Goal: Information Seeking & Learning: Learn about a topic

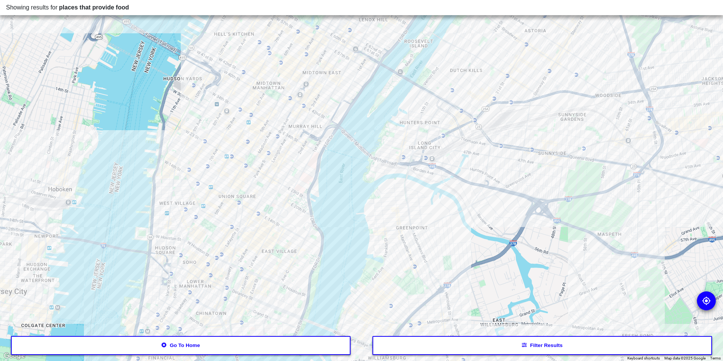
click at [251, 348] on button "Go to home" at bounding box center [181, 345] width 340 height 19
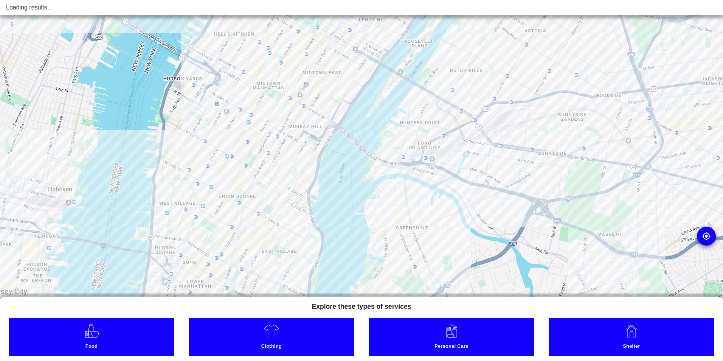
click at [263, 334] on link "Clothing" at bounding box center [272, 337] width 166 height 38
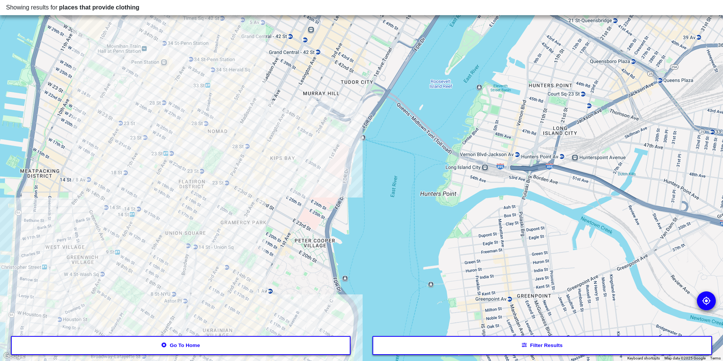
click at [198, 99] on div at bounding box center [361, 180] width 723 height 361
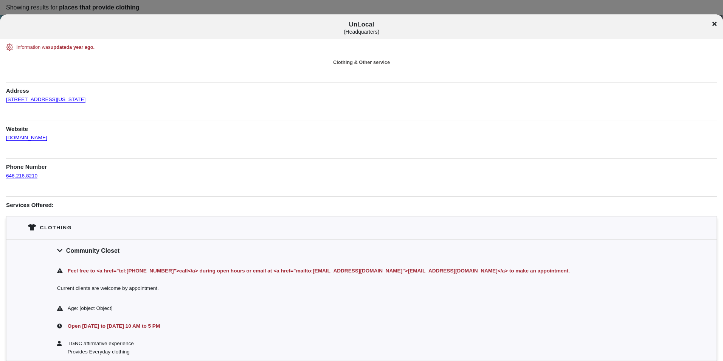
click at [714, 22] on icon at bounding box center [714, 24] width 4 height 6
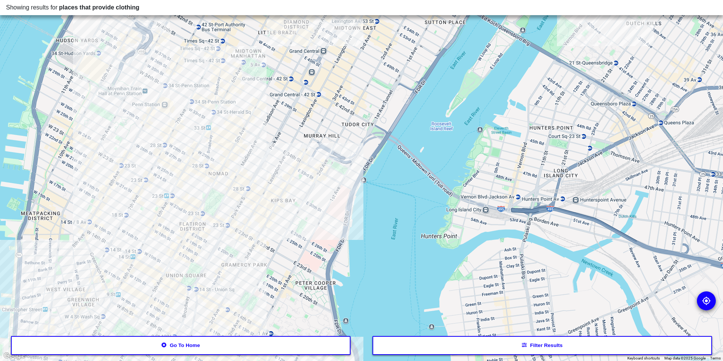
drag, startPoint x: 236, startPoint y: 129, endPoint x: 237, endPoint y: 172, distance: 42.3
click at [237, 172] on div at bounding box center [361, 180] width 723 height 361
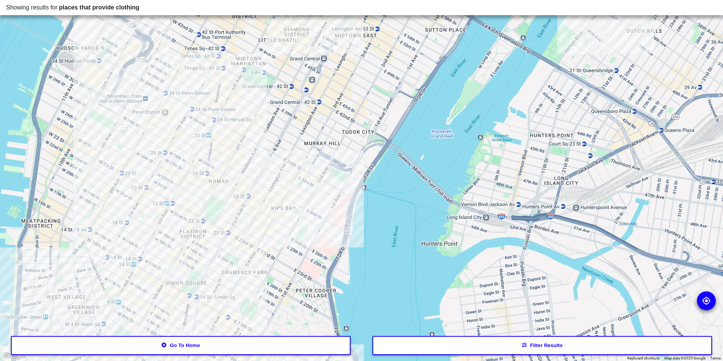
click at [242, 121] on div at bounding box center [361, 180] width 723 height 361
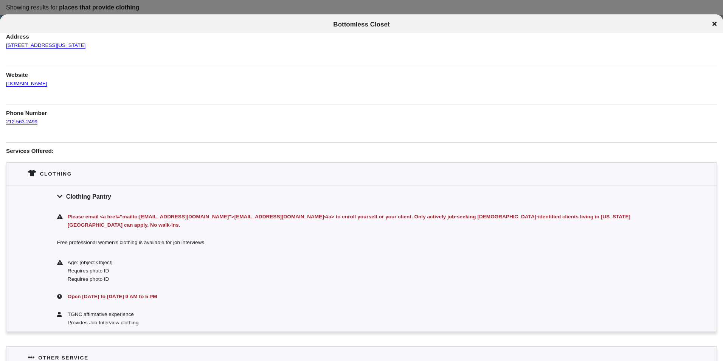
scroll to position [76, 0]
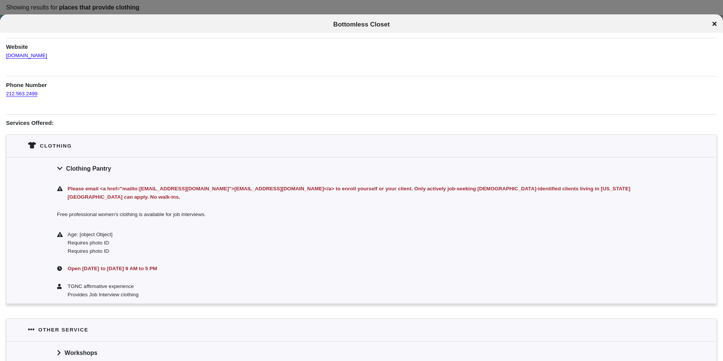
click at [714, 25] on icon at bounding box center [714, 24] width 4 height 4
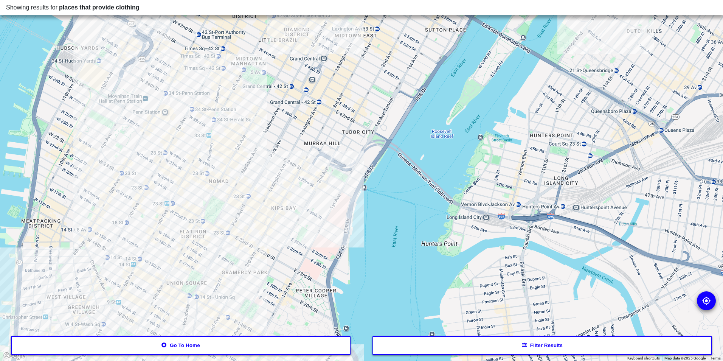
click at [274, 165] on div at bounding box center [361, 180] width 723 height 361
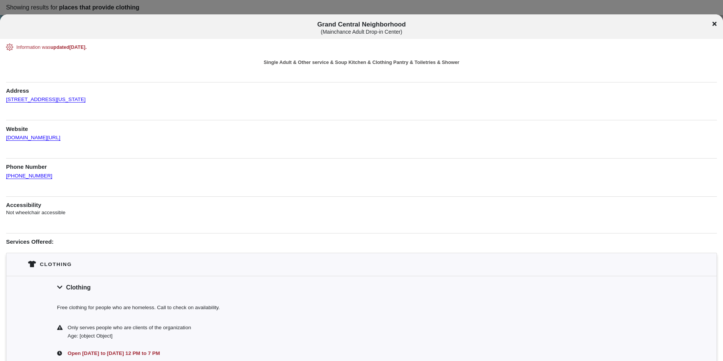
click at [712, 22] on div "Grand Central Neighborhood ( Mainchance Adult Drop-in Center )" at bounding box center [361, 28] width 723 height 14
click at [715, 25] on icon at bounding box center [714, 24] width 4 height 4
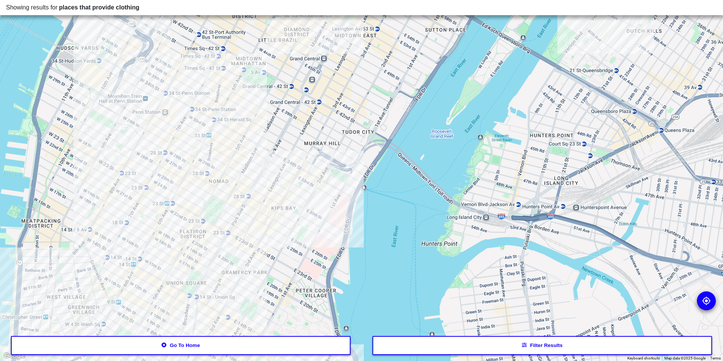
click at [159, 115] on div at bounding box center [361, 180] width 723 height 361
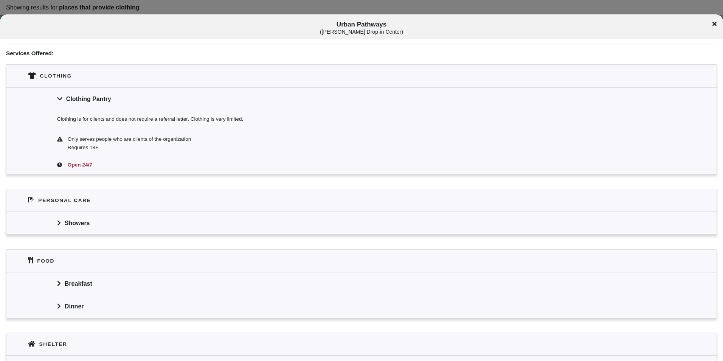
scroll to position [189, 0]
click at [714, 25] on icon at bounding box center [714, 24] width 4 height 4
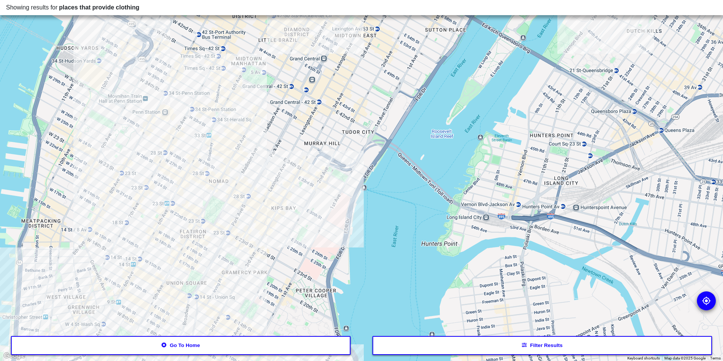
click at [118, 121] on div at bounding box center [361, 180] width 723 height 361
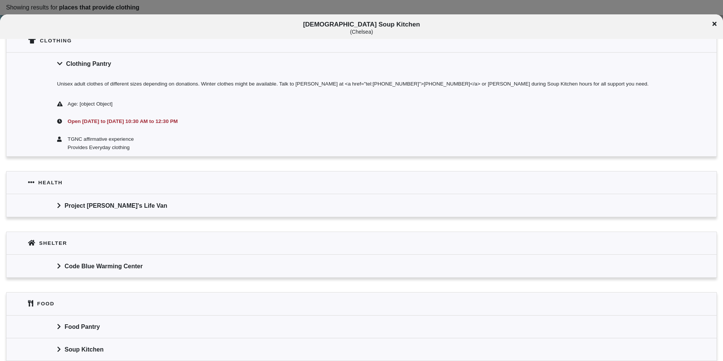
scroll to position [302, 0]
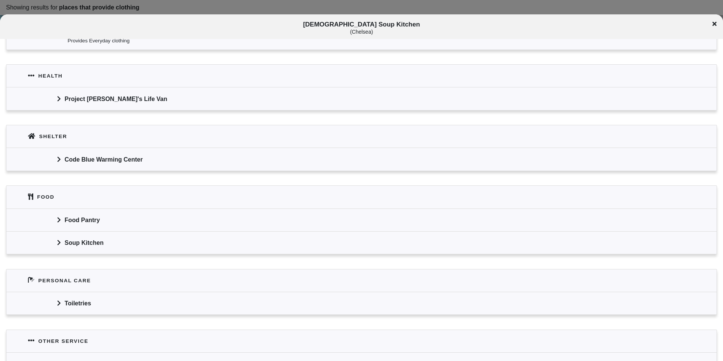
click at [193, 249] on div "Soup Kitchen" at bounding box center [361, 242] width 710 height 23
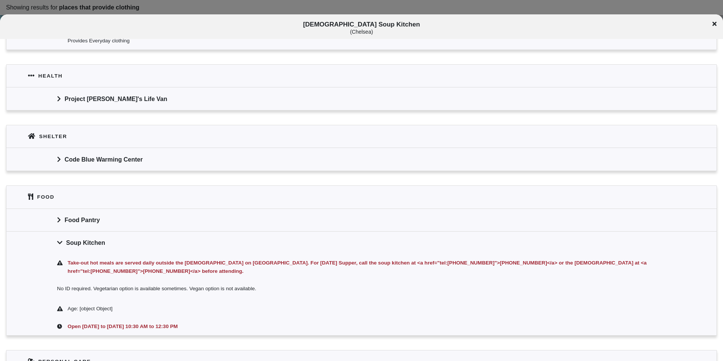
click at [193, 248] on div "Soup Kitchen" at bounding box center [361, 242] width 710 height 23
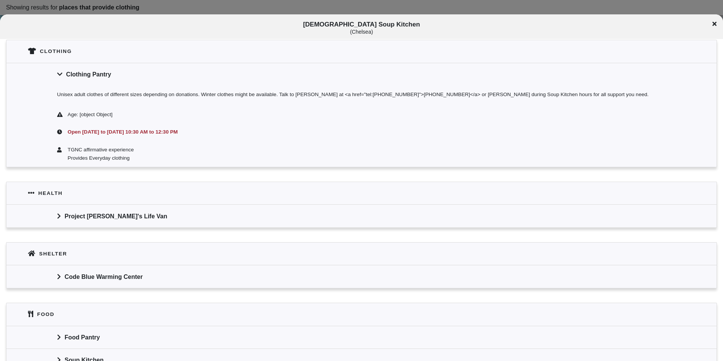
scroll to position [113, 0]
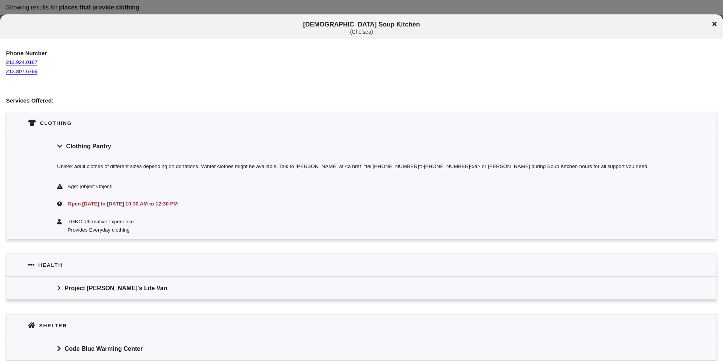
click at [391, 25] on span "[DEMOGRAPHIC_DATA] Soup Kitchen ( [GEOGRAPHIC_DATA] )" at bounding box center [362, 28] width 600 height 14
drag, startPoint x: 391, startPoint y: 25, endPoint x: 357, endPoint y: 35, distance: 35.5
click at [357, 35] on div "( Chelsea )" at bounding box center [362, 32] width 600 height 6
drag, startPoint x: 359, startPoint y: 23, endPoint x: 321, endPoint y: 27, distance: 38.3
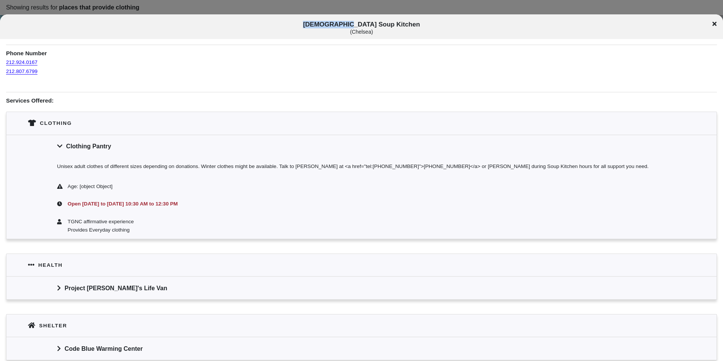
click at [321, 27] on span "[DEMOGRAPHIC_DATA] Soup Kitchen ( [GEOGRAPHIC_DATA] )" at bounding box center [362, 28] width 600 height 14
copy span "[DEMOGRAPHIC_DATA]"
click at [362, 26] on span "[DEMOGRAPHIC_DATA] Soup Kitchen ( [GEOGRAPHIC_DATA] )" at bounding box center [362, 28] width 600 height 14
drag, startPoint x: 360, startPoint y: 25, endPoint x: 319, endPoint y: 26, distance: 40.8
click at [319, 26] on span "[DEMOGRAPHIC_DATA] Soup Kitchen ( [GEOGRAPHIC_DATA] )" at bounding box center [362, 28] width 600 height 14
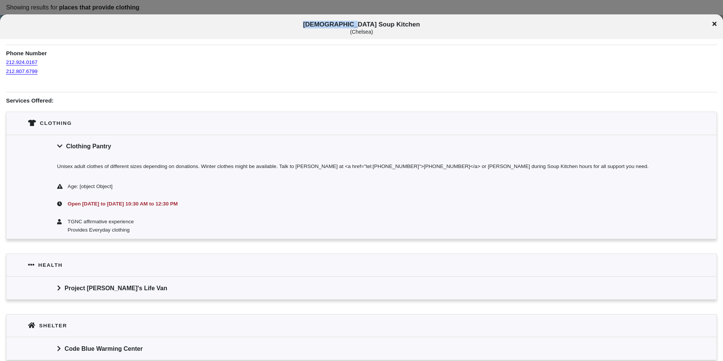
copy span "[DEMOGRAPHIC_DATA]"
click at [383, 186] on div "Age: [object Object]" at bounding box center [367, 186] width 598 height 8
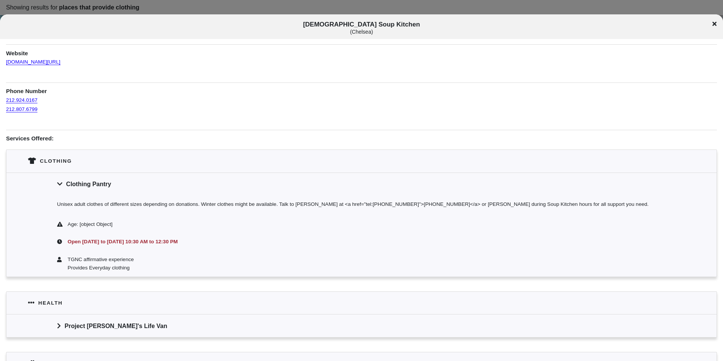
scroll to position [0, 0]
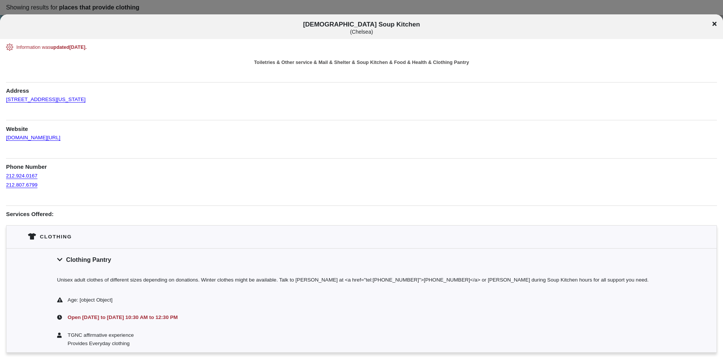
drag, startPoint x: 83, startPoint y: 102, endPoint x: 0, endPoint y: 98, distance: 83.6
click at [0, 0] on html "Showing results for places that provide clothing To navigate the map with touch…" at bounding box center [361, 0] width 723 height 0
drag, startPoint x: 0, startPoint y: 98, endPoint x: 66, endPoint y: 105, distance: 66.5
drag, startPoint x: 81, startPoint y: 100, endPoint x: 5, endPoint y: 101, distance: 75.2
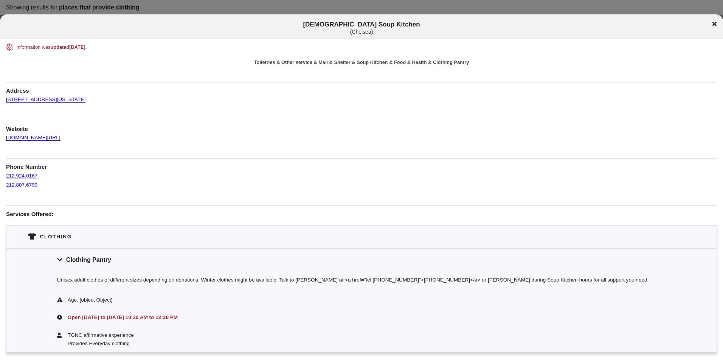
copy link "[STREET_ADDRESS][US_STATE]"
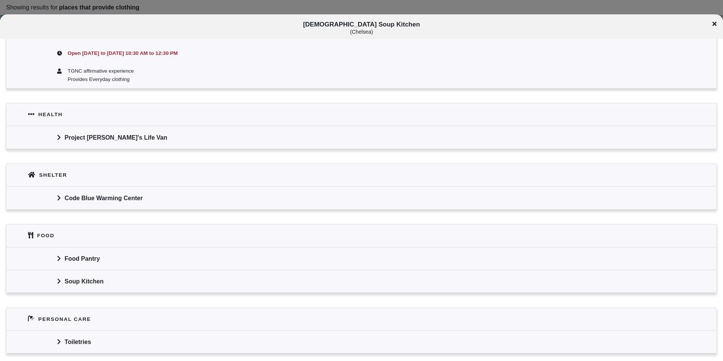
scroll to position [265, 0]
click at [109, 285] on div "Soup Kitchen" at bounding box center [361, 280] width 710 height 23
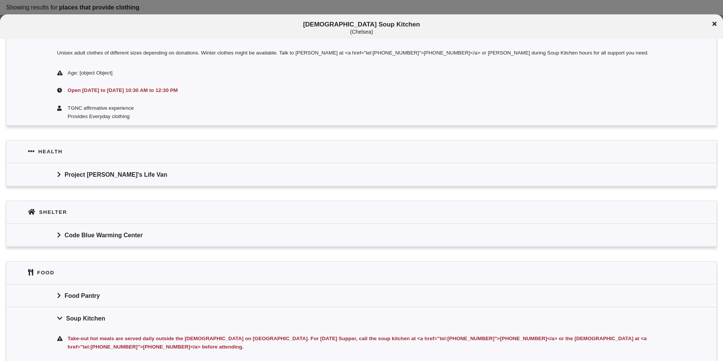
scroll to position [76, 0]
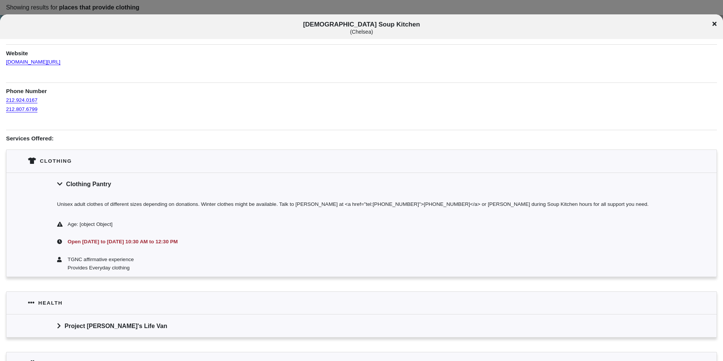
click at [167, 184] on div "Clothing Pantry" at bounding box center [361, 183] width 710 height 23
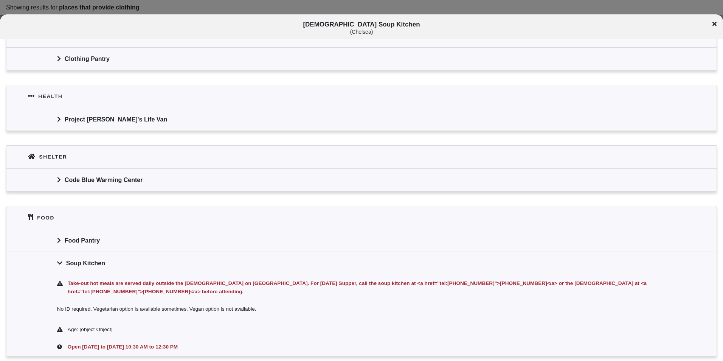
scroll to position [227, 0]
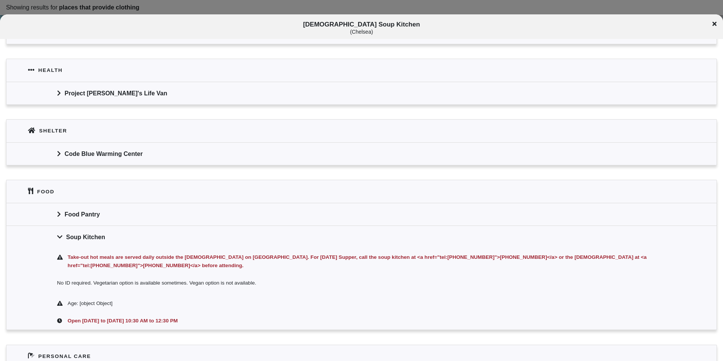
click at [717, 22] on div "[DEMOGRAPHIC_DATA] Soup Kitchen ( [GEOGRAPHIC_DATA] )" at bounding box center [361, 28] width 723 height 14
click at [715, 26] on icon at bounding box center [714, 24] width 4 height 6
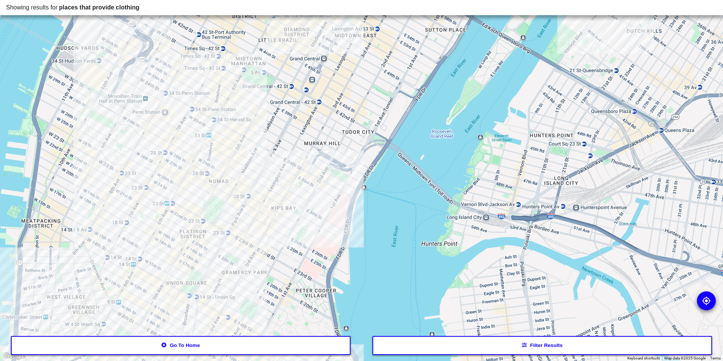
click at [160, 30] on div at bounding box center [361, 180] width 723 height 361
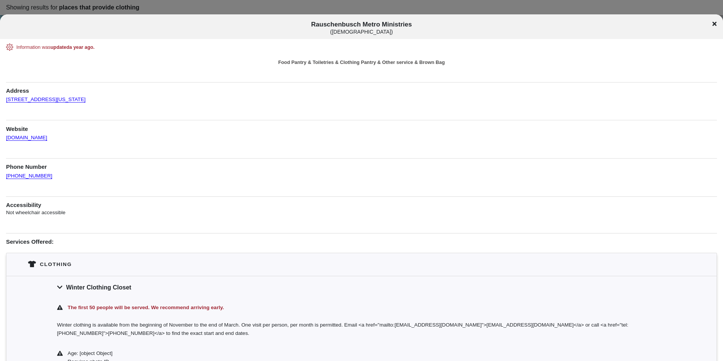
click at [712, 25] on div "Rauschenbusch Metro Ministries ( [DEMOGRAPHIC_DATA] )" at bounding box center [361, 28] width 723 height 14
click at [711, 25] on div "Rauschenbusch Metro Ministries ( [DEMOGRAPHIC_DATA] )" at bounding box center [361, 28] width 723 height 14
click at [713, 23] on icon at bounding box center [714, 24] width 4 height 4
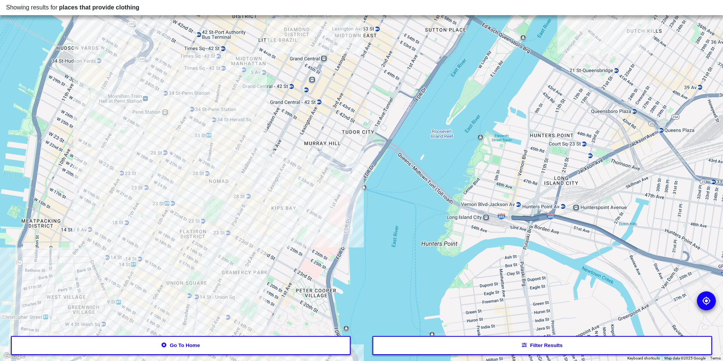
click at [251, 162] on div at bounding box center [361, 180] width 723 height 361
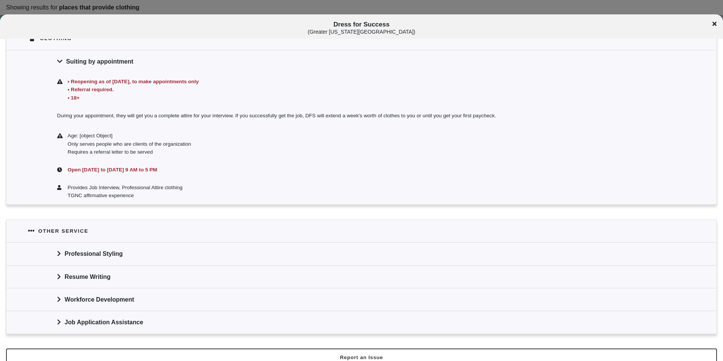
scroll to position [198, 0]
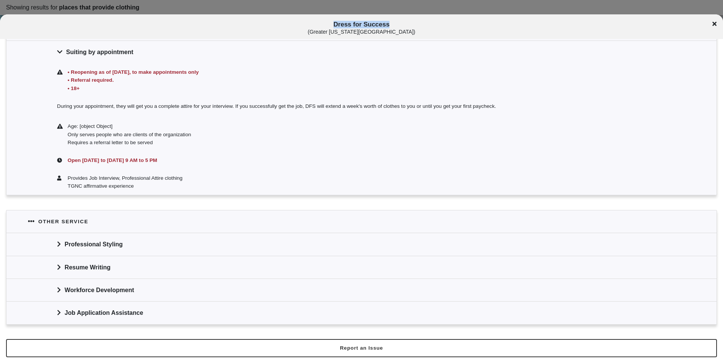
click at [712, 26] on div "Dress for Success ( [GEOGRAPHIC_DATA][US_STATE] )" at bounding box center [361, 28] width 723 height 14
copy span "Dress for Success"
click at [716, 26] on icon at bounding box center [714, 24] width 4 height 4
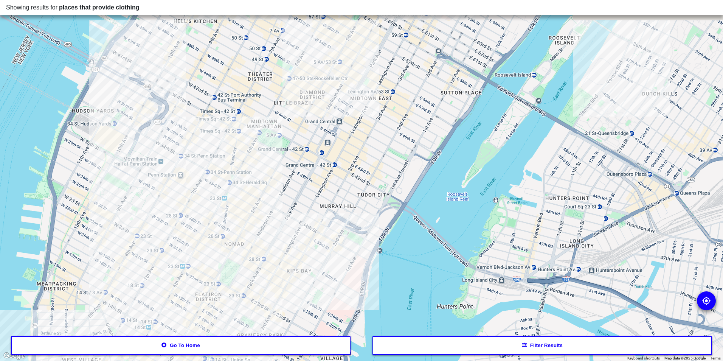
drag, startPoint x: 257, startPoint y: 130, endPoint x: 273, endPoint y: 195, distance: 66.9
click at [273, 195] on div at bounding box center [361, 180] width 723 height 361
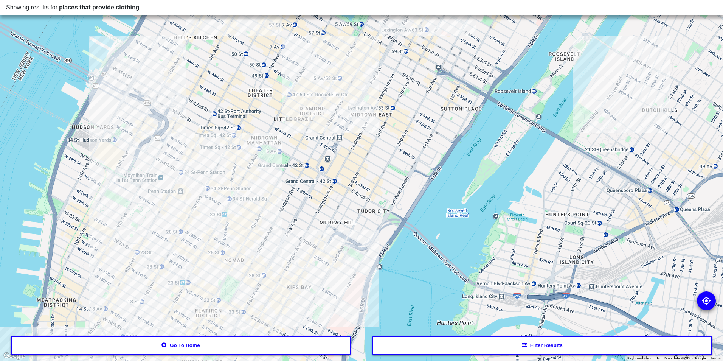
click at [155, 89] on div at bounding box center [361, 180] width 723 height 361
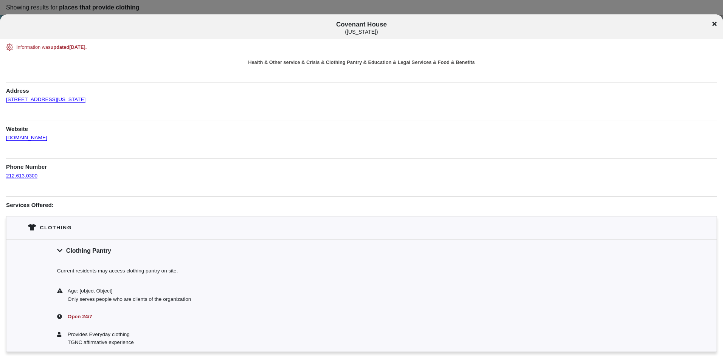
click at [166, 245] on div "Clothing Pantry" at bounding box center [361, 250] width 710 height 23
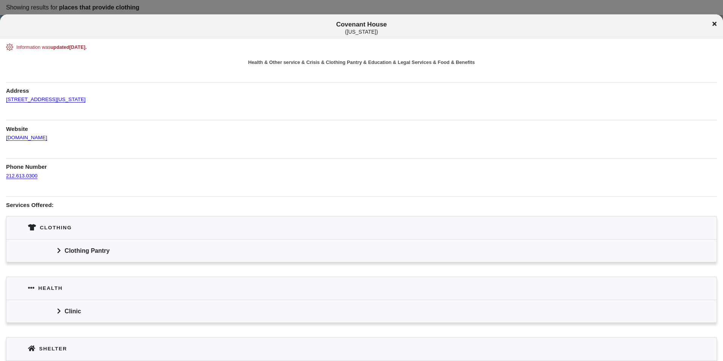
click at [164, 249] on div "Clothing Pantry" at bounding box center [361, 250] width 710 height 23
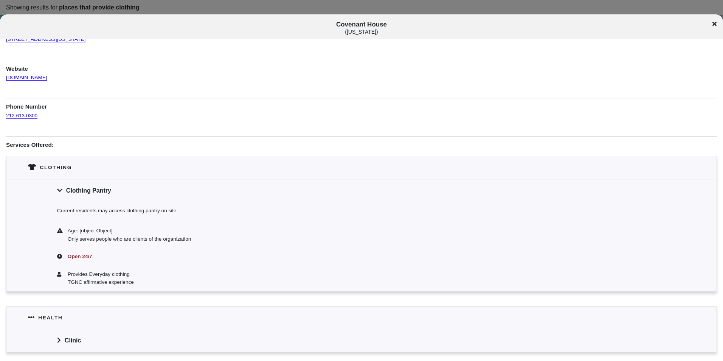
scroll to position [76, 0]
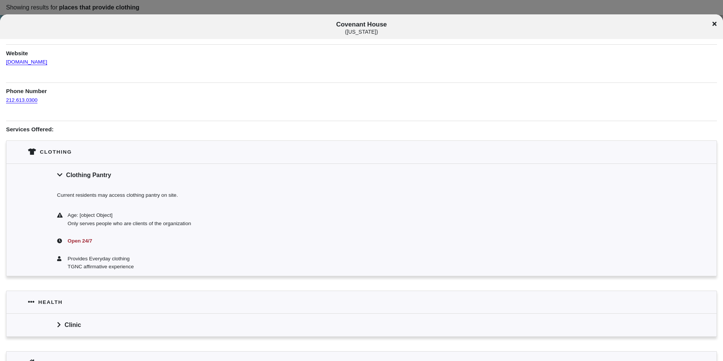
click at [714, 24] on icon at bounding box center [714, 24] width 4 height 4
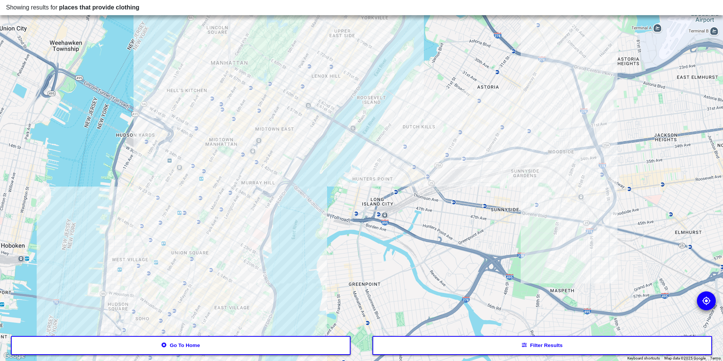
click at [258, 93] on div at bounding box center [361, 180] width 723 height 361
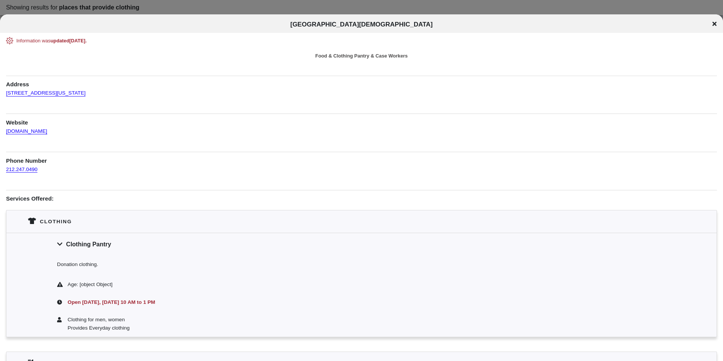
click at [714, 26] on icon at bounding box center [714, 24] width 4 height 6
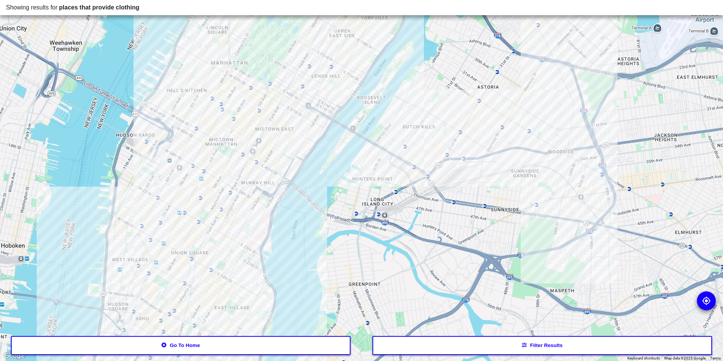
drag, startPoint x: 302, startPoint y: 157, endPoint x: 291, endPoint y: 175, distance: 21.5
click at [291, 175] on div at bounding box center [361, 180] width 723 height 361
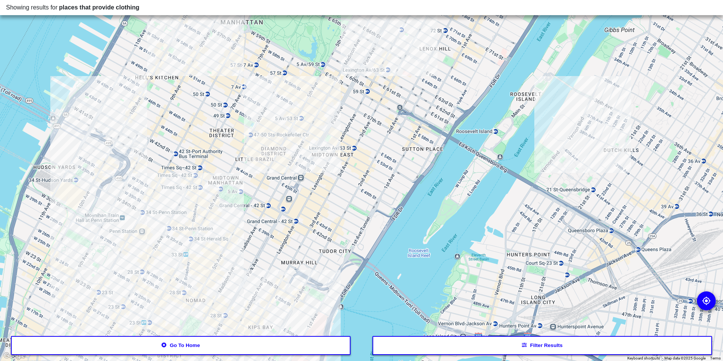
click at [186, 65] on div at bounding box center [361, 180] width 723 height 361
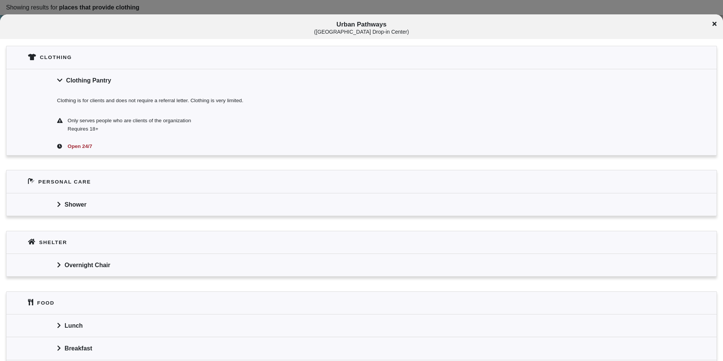
scroll to position [189, 0]
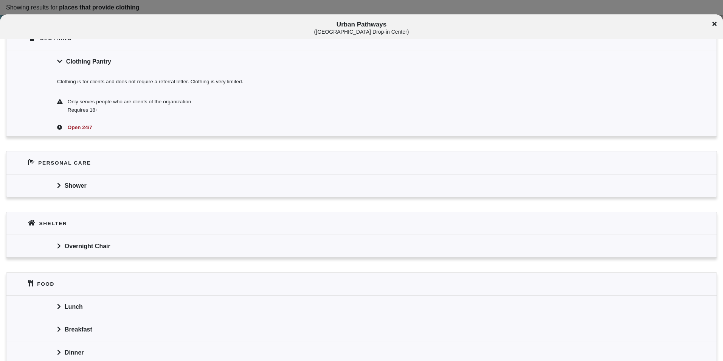
click at [717, 24] on div "Urban Pathways ( [GEOGRAPHIC_DATA] Drop-in Center )" at bounding box center [361, 28] width 723 height 14
click at [711, 23] on div "Urban Pathways ( [GEOGRAPHIC_DATA] Drop-in Center )" at bounding box center [361, 28] width 723 height 14
click at [714, 24] on icon at bounding box center [714, 24] width 4 height 4
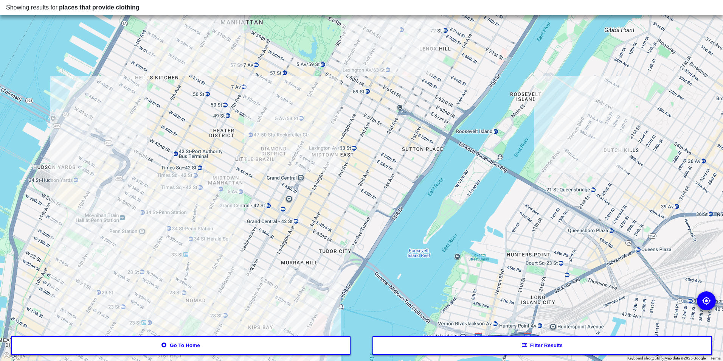
click at [218, 243] on div at bounding box center [361, 180] width 723 height 361
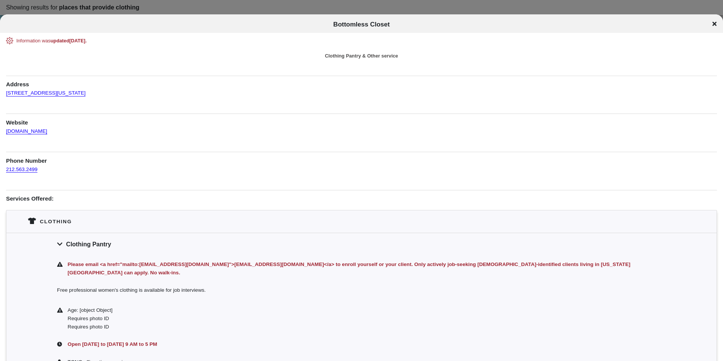
click at [714, 26] on icon at bounding box center [714, 24] width 4 height 6
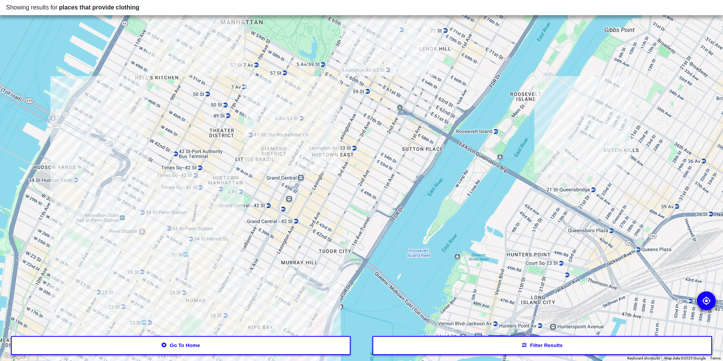
click at [301, 91] on div at bounding box center [361, 180] width 723 height 361
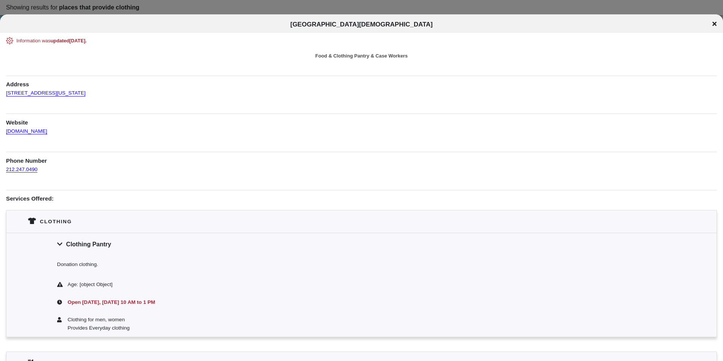
click at [715, 25] on icon at bounding box center [714, 24] width 4 height 4
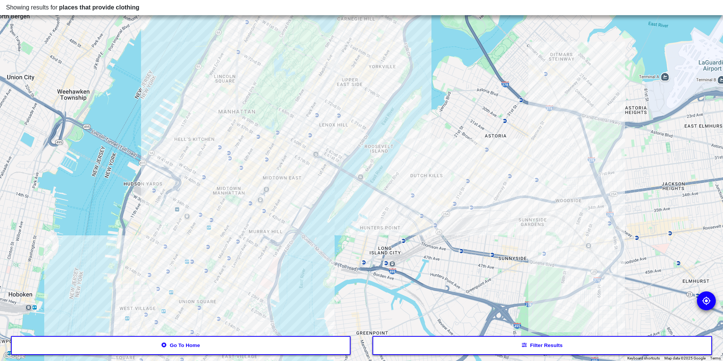
click at [261, 195] on div at bounding box center [361, 180] width 723 height 361
click at [234, 236] on div at bounding box center [361, 180] width 723 height 361
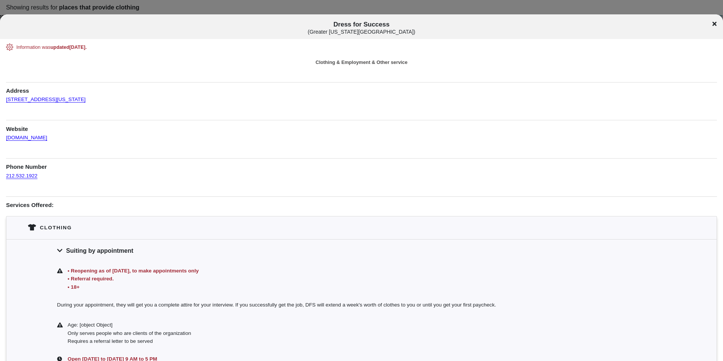
click at [716, 24] on icon at bounding box center [714, 24] width 4 height 6
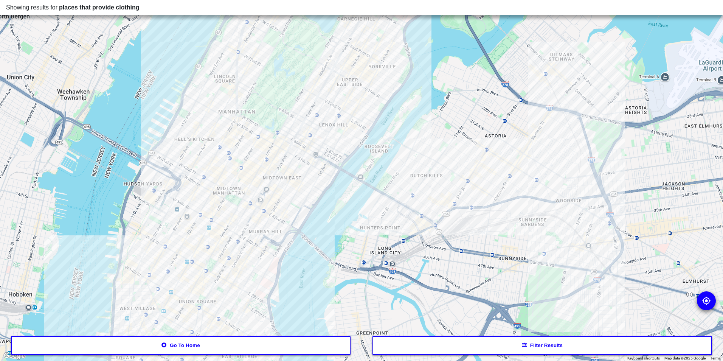
click at [225, 217] on div at bounding box center [361, 180] width 723 height 361
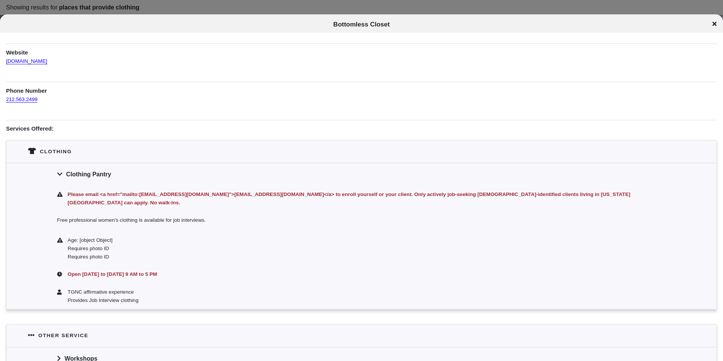
scroll to position [32, 0]
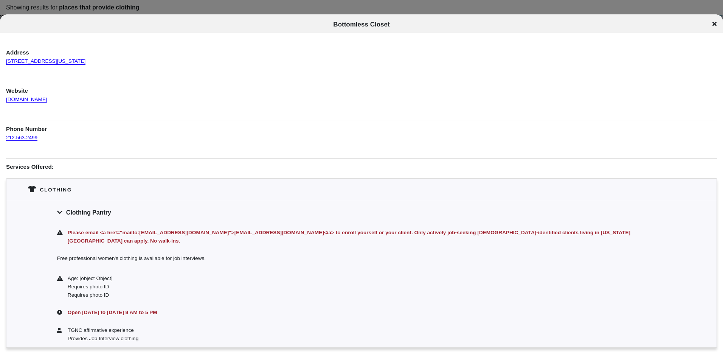
click at [715, 23] on icon at bounding box center [714, 24] width 4 height 4
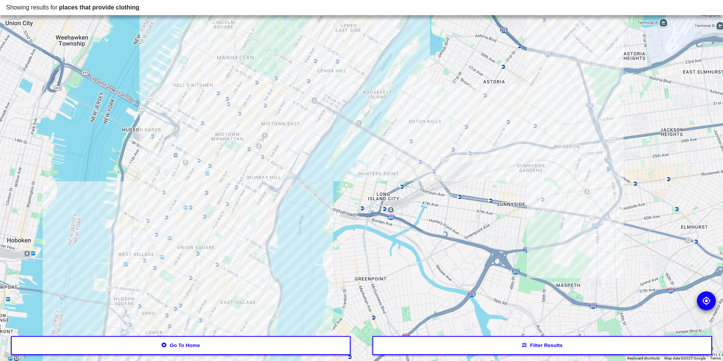
drag, startPoint x: 249, startPoint y: 215, endPoint x: 244, endPoint y: 142, distance: 73.2
click at [244, 142] on div at bounding box center [361, 180] width 723 height 361
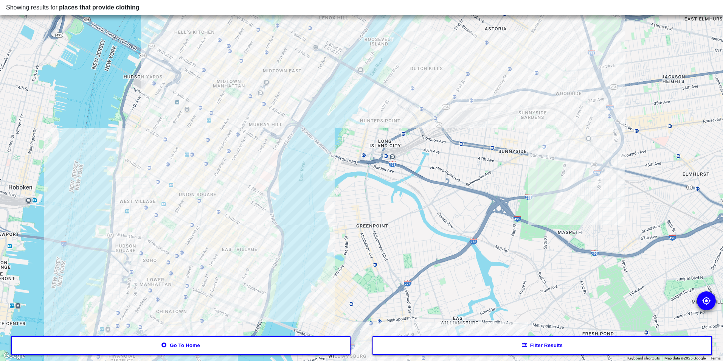
drag, startPoint x: 239, startPoint y: 200, endPoint x: 244, endPoint y: 156, distance: 43.7
click at [244, 156] on div at bounding box center [361, 180] width 723 height 361
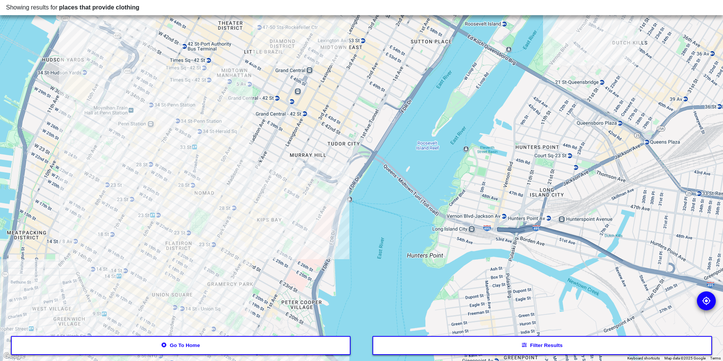
drag, startPoint x: 222, startPoint y: 181, endPoint x: 238, endPoint y: 237, distance: 57.8
click at [237, 236] on div at bounding box center [361, 180] width 723 height 361
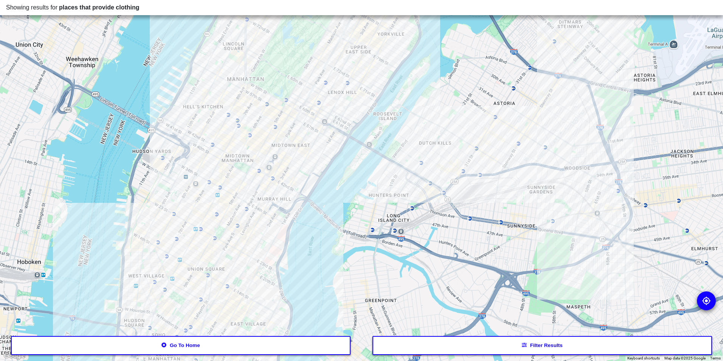
click at [275, 104] on div at bounding box center [361, 180] width 723 height 361
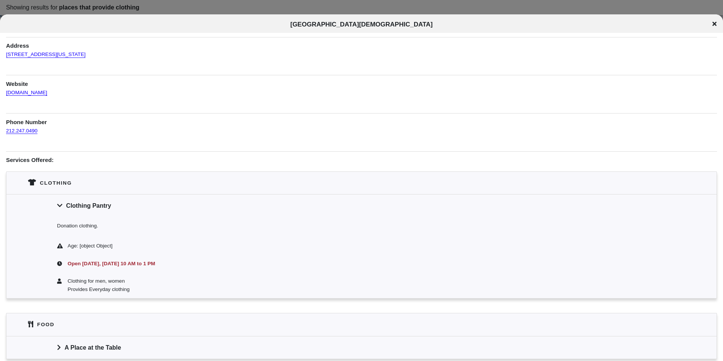
scroll to position [133, 0]
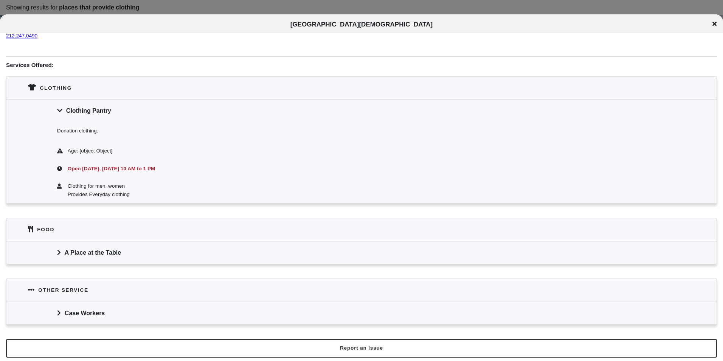
click at [712, 23] on icon at bounding box center [714, 24] width 4 height 6
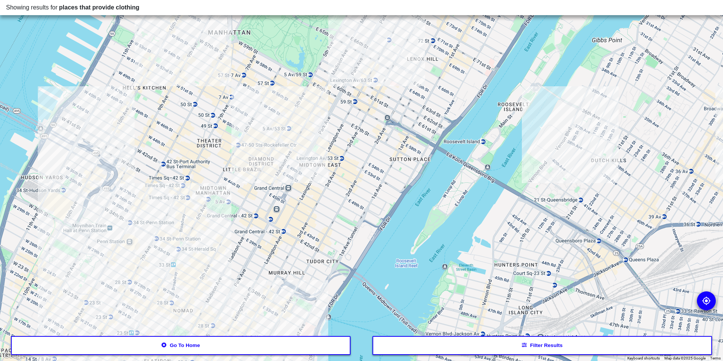
drag, startPoint x: 216, startPoint y: 178, endPoint x: 278, endPoint y: 138, distance: 73.5
click at [278, 138] on div at bounding box center [361, 180] width 723 height 361
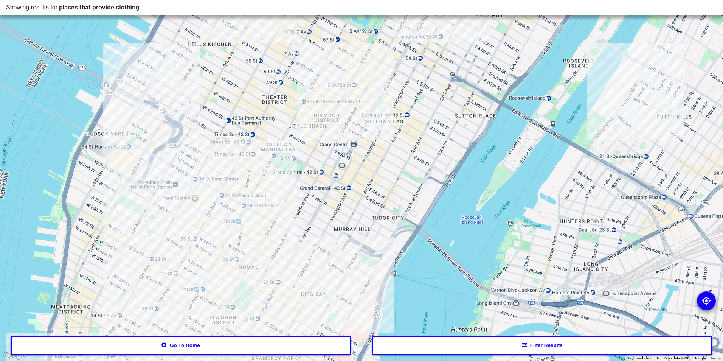
click at [184, 112] on div at bounding box center [361, 180] width 723 height 361
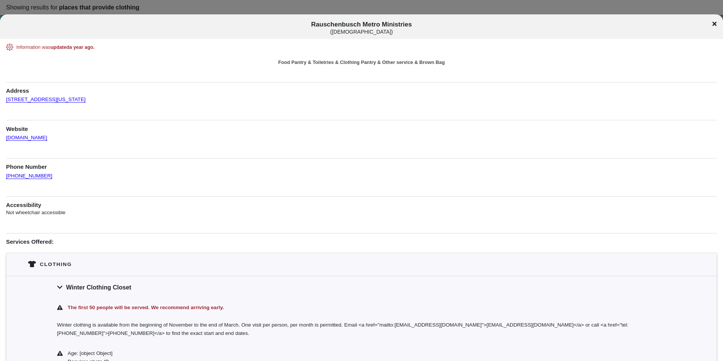
click at [714, 25] on icon at bounding box center [714, 24] width 4 height 4
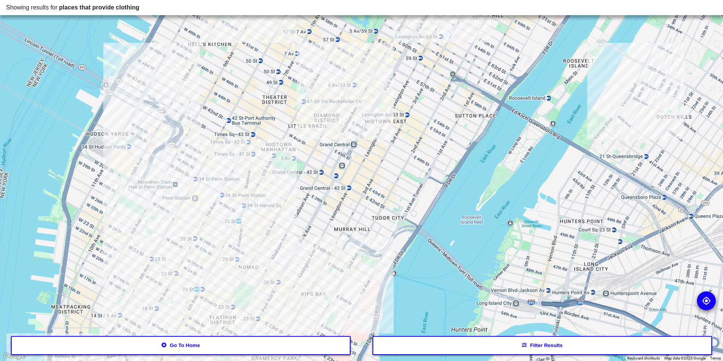
click at [271, 211] on div at bounding box center [361, 180] width 723 height 361
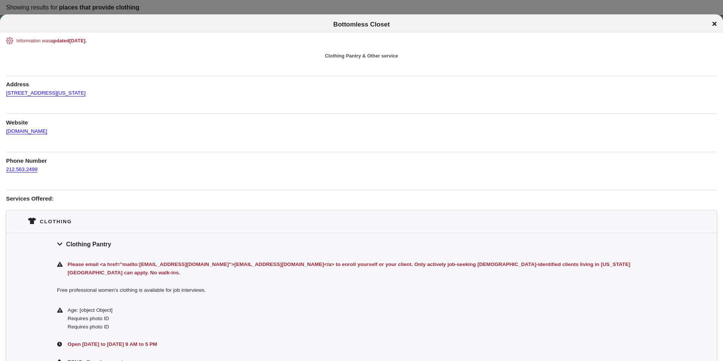
click at [716, 26] on icon at bounding box center [714, 24] width 4 height 6
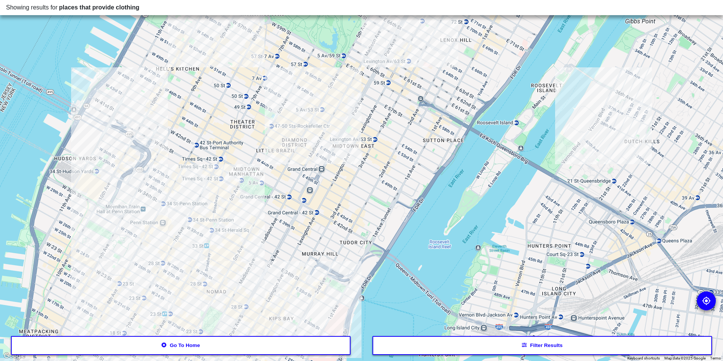
drag, startPoint x: 308, startPoint y: 216, endPoint x: 259, endPoint y: 245, distance: 56.9
click at [259, 245] on div at bounding box center [361, 180] width 723 height 361
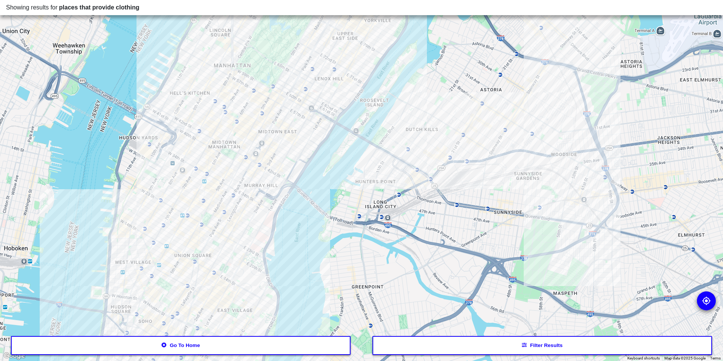
click at [310, 42] on div at bounding box center [361, 180] width 723 height 361
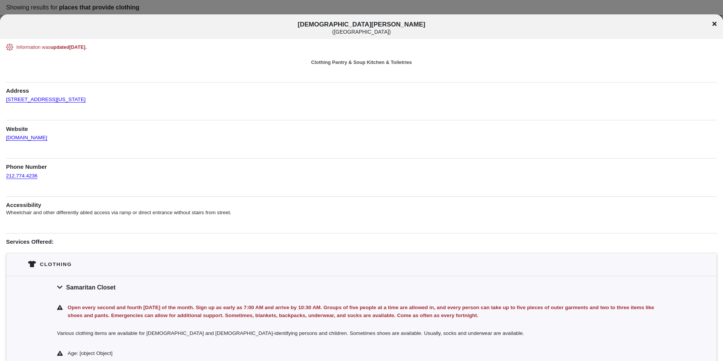
click at [716, 25] on icon at bounding box center [714, 24] width 4 height 4
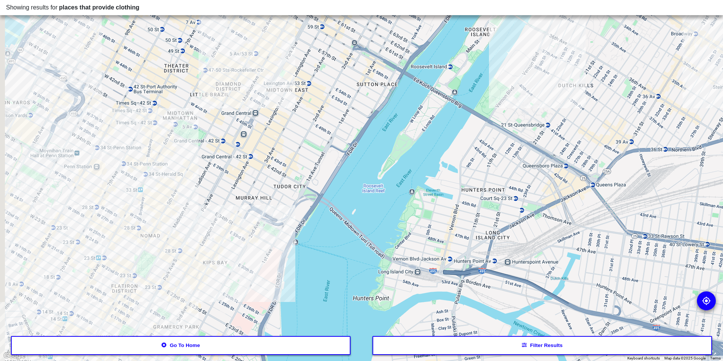
drag, startPoint x: 227, startPoint y: 174, endPoint x: 301, endPoint y: 191, distance: 76.4
click at [301, 191] on div at bounding box center [361, 180] width 723 height 361
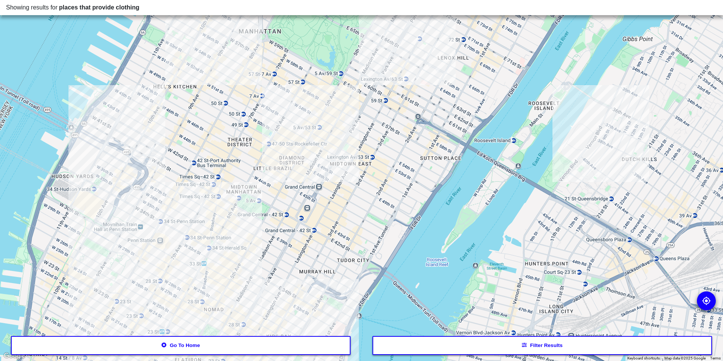
drag, startPoint x: 253, startPoint y: 173, endPoint x: 244, endPoint y: 232, distance: 60.0
click at [244, 232] on div at bounding box center [361, 180] width 723 height 361
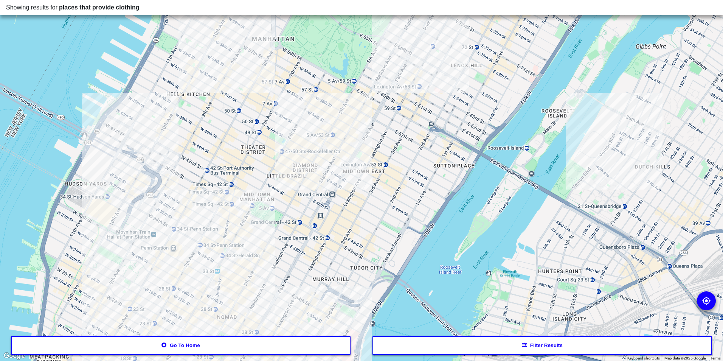
drag, startPoint x: 263, startPoint y: 133, endPoint x: 263, endPoint y: 193, distance: 60.1
click at [263, 193] on div at bounding box center [361, 180] width 723 height 361
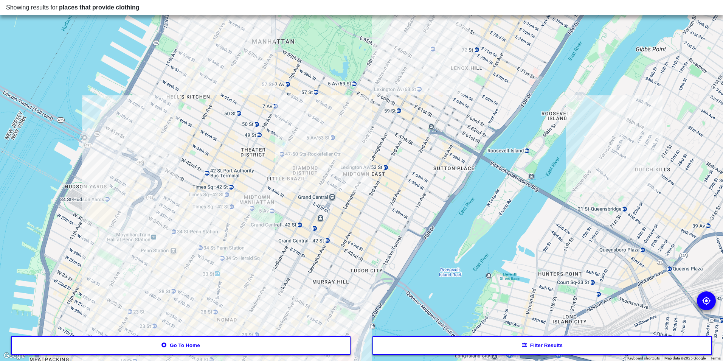
click at [335, 109] on div at bounding box center [361, 180] width 723 height 361
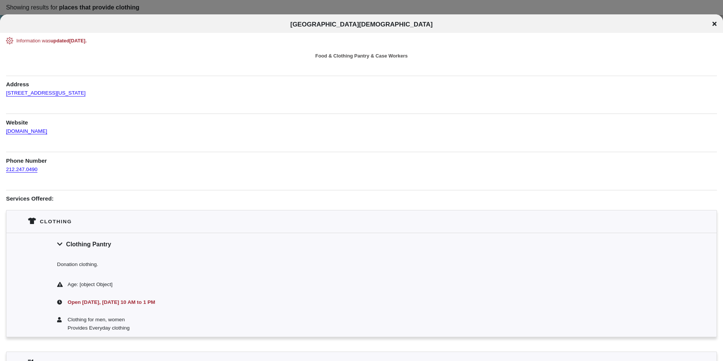
click at [711, 24] on div "[GEOGRAPHIC_DATA][DEMOGRAPHIC_DATA]" at bounding box center [361, 25] width 723 height 8
click at [712, 25] on icon at bounding box center [714, 24] width 4 height 6
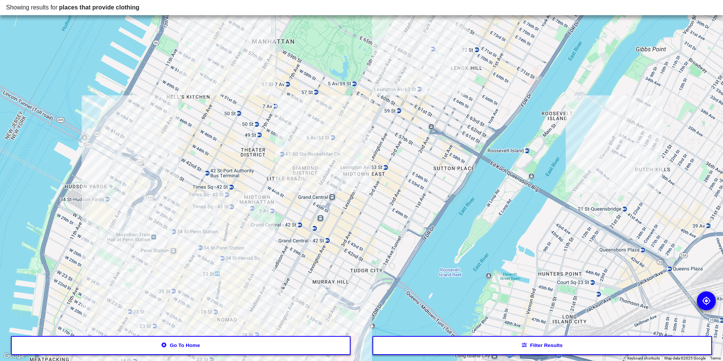
click at [219, 80] on div at bounding box center [361, 180] width 723 height 361
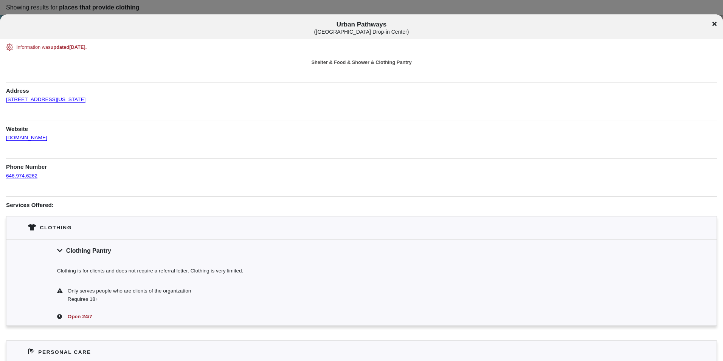
drag, startPoint x: 715, startPoint y: 22, endPoint x: 708, endPoint y: 24, distance: 7.9
click at [715, 22] on icon at bounding box center [714, 24] width 4 height 6
